Goal: Check status: Check status

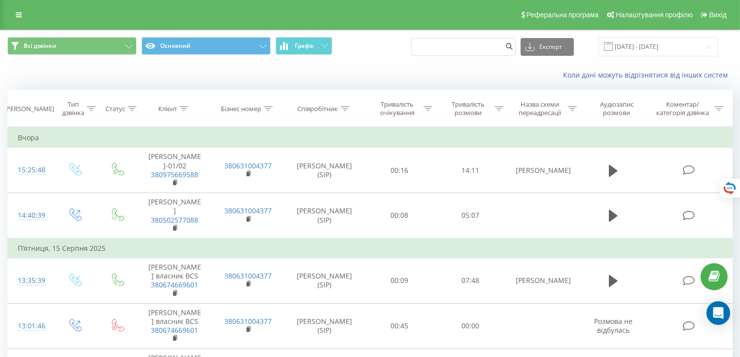
click at [468, 47] on input at bounding box center [463, 47] width 105 height 18
drag, startPoint x: 488, startPoint y: 44, endPoint x: 408, endPoint y: 44, distance: 80.4
click at [408, 44] on div "Всі дзвінки Основний Графік Експорт .csv .xls .xlsx 01.08.2025 - 31.08.2025" at bounding box center [369, 46] width 725 height 19
paste input "+380 67 557 5303"
type input "+380 67 557 5303"
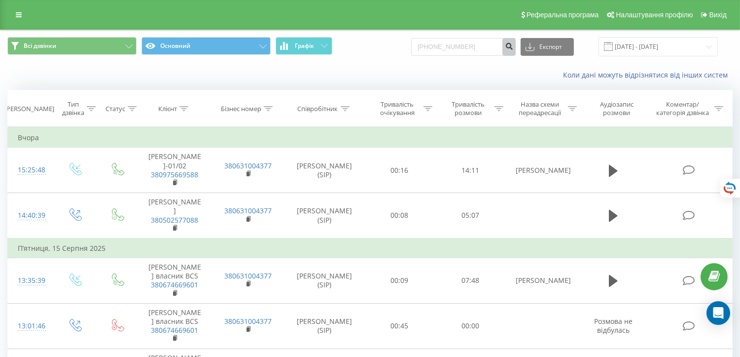
click at [513, 46] on icon "submit" at bounding box center [509, 45] width 8 height 6
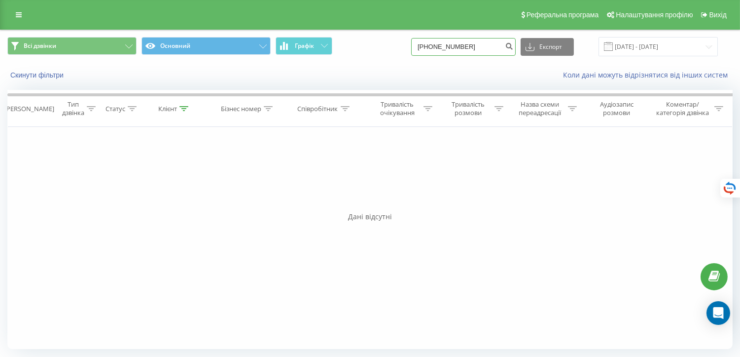
click at [432, 48] on input "[PHONE_NUMBER]" at bounding box center [463, 47] width 105 height 18
click at [436, 46] on input "[PHONE_NUMBER]" at bounding box center [463, 47] width 105 height 18
type input "0675575303"
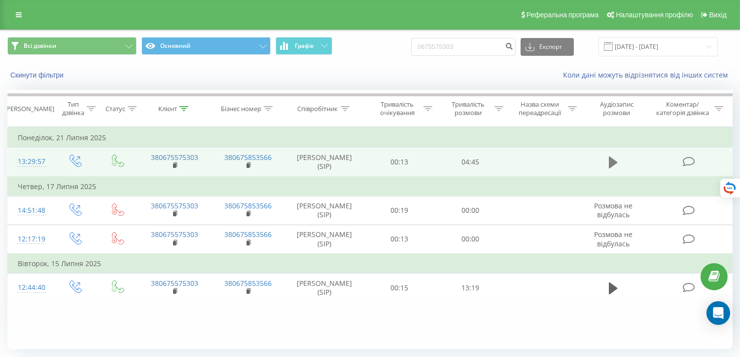
click at [611, 155] on icon at bounding box center [613, 162] width 9 height 14
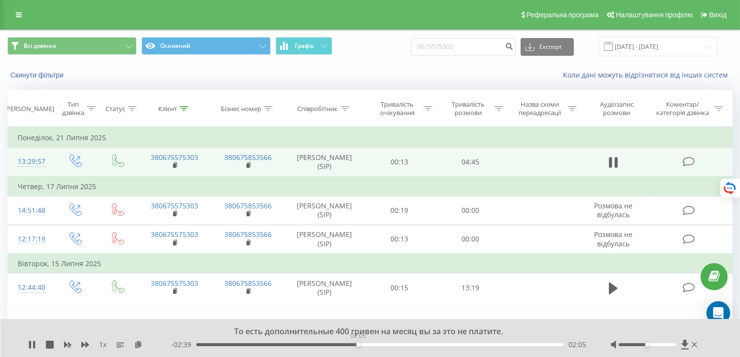
click at [358, 344] on div "02:05" at bounding box center [379, 344] width 367 height 3
click at [372, 344] on div "02:16" at bounding box center [379, 344] width 367 height 3
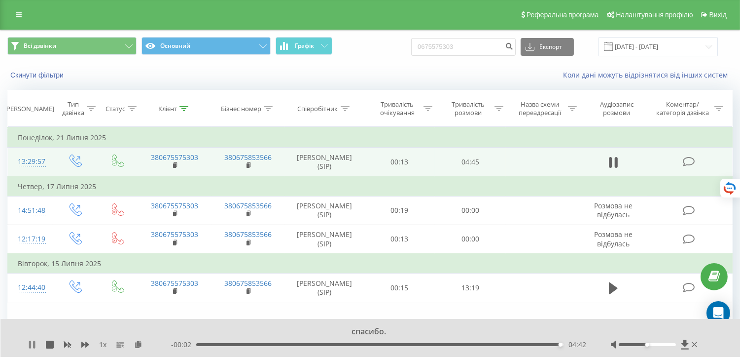
click at [29, 340] on icon at bounding box center [32, 344] width 8 height 8
